Goal: Navigation & Orientation: Go to known website

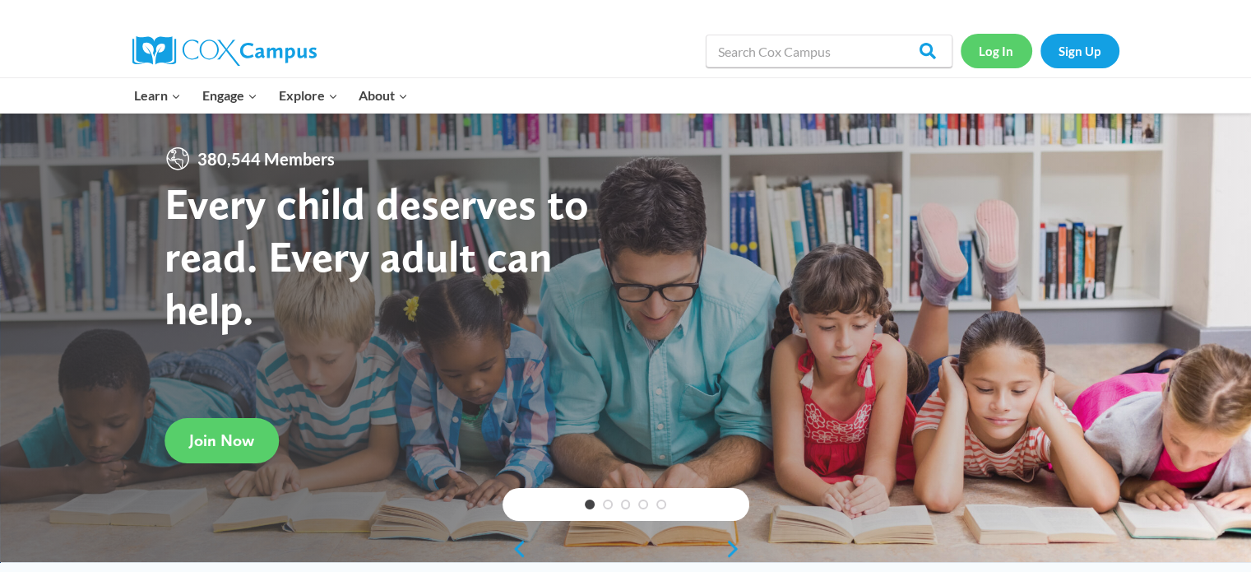
click at [985, 60] on link "Log In" at bounding box center [997, 51] width 72 height 34
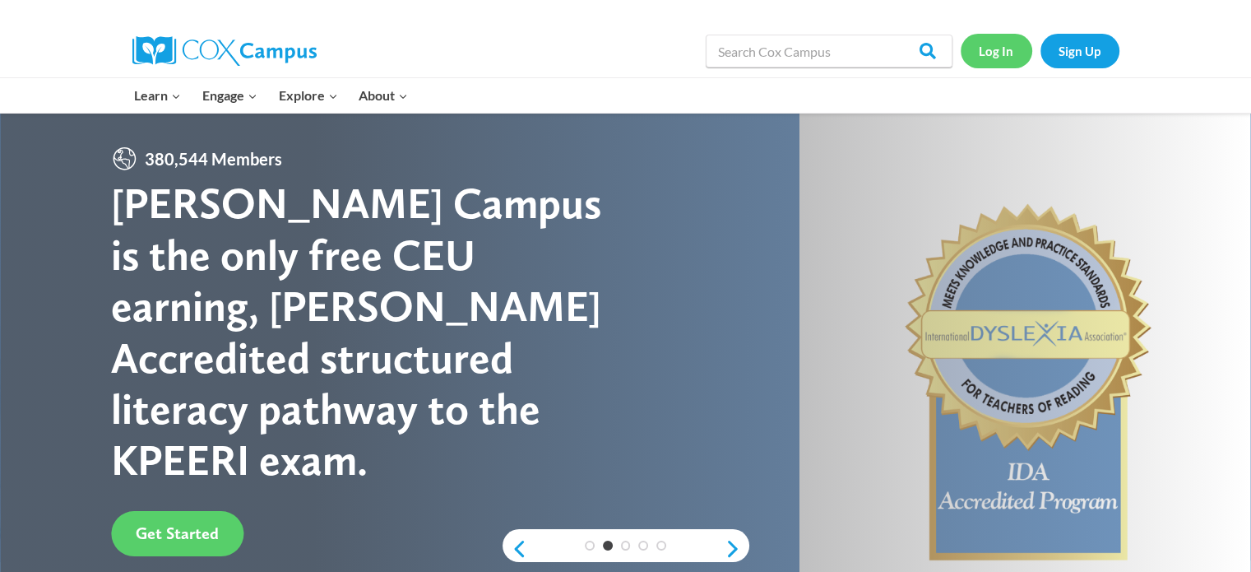
click at [991, 49] on link "Log In" at bounding box center [997, 51] width 72 height 34
